Goal: Check status: Check status

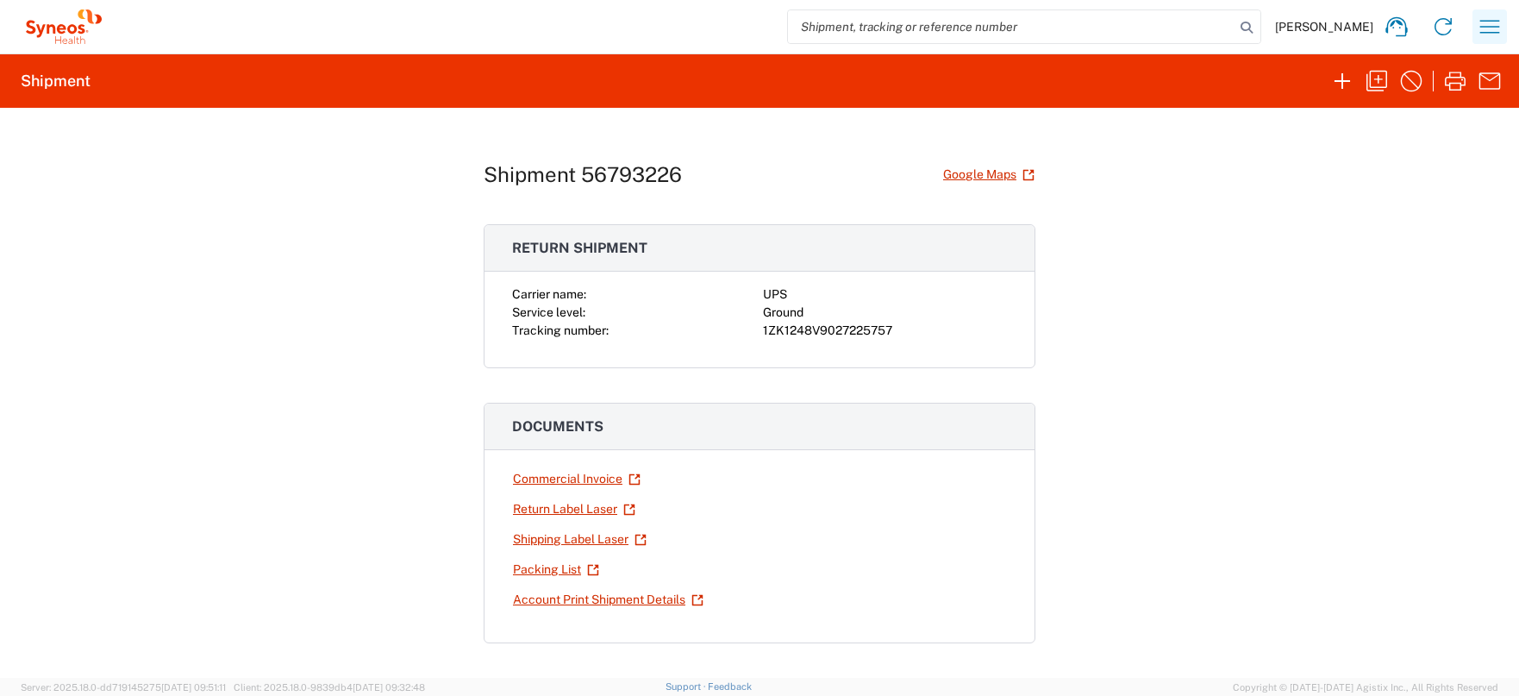
click at [1483, 23] on icon "button" at bounding box center [1490, 27] width 28 height 28
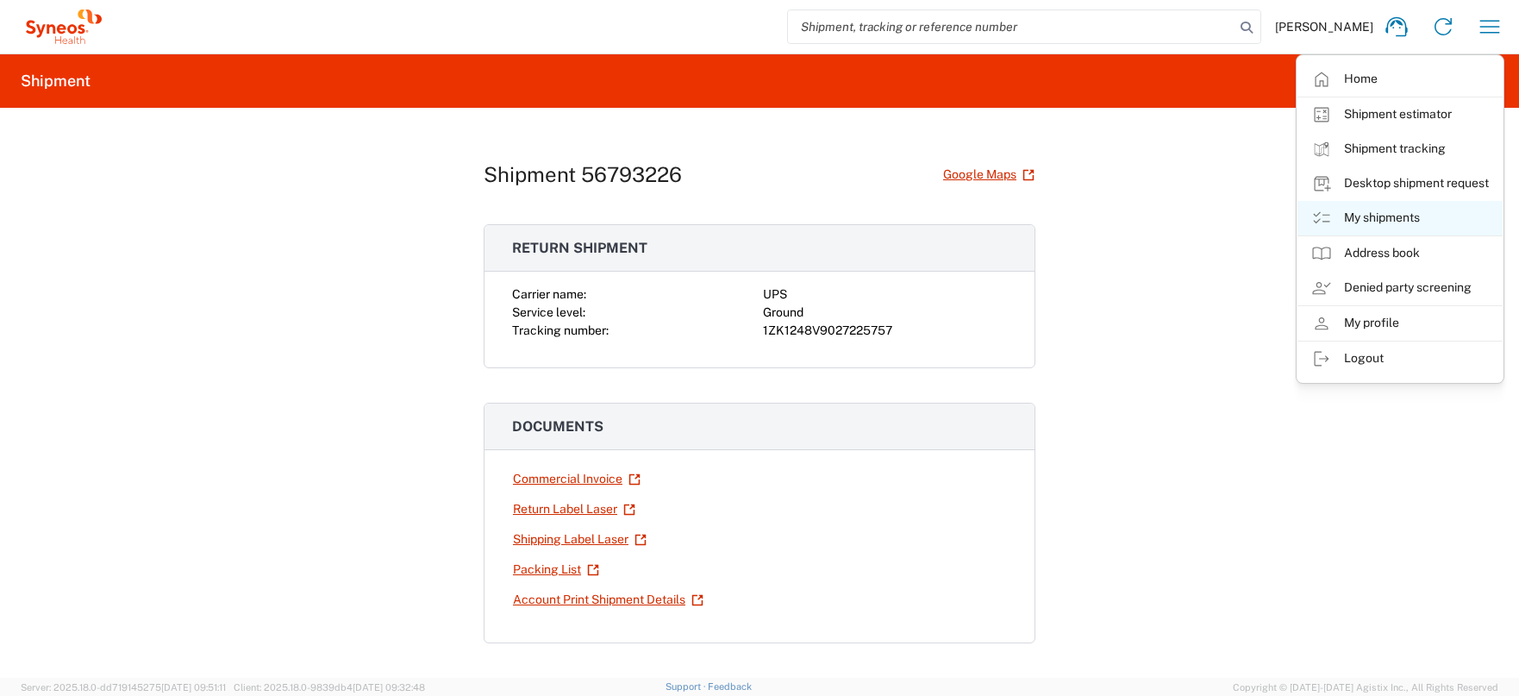
click at [1415, 214] on link "My shipments" at bounding box center [1399, 218] width 205 height 34
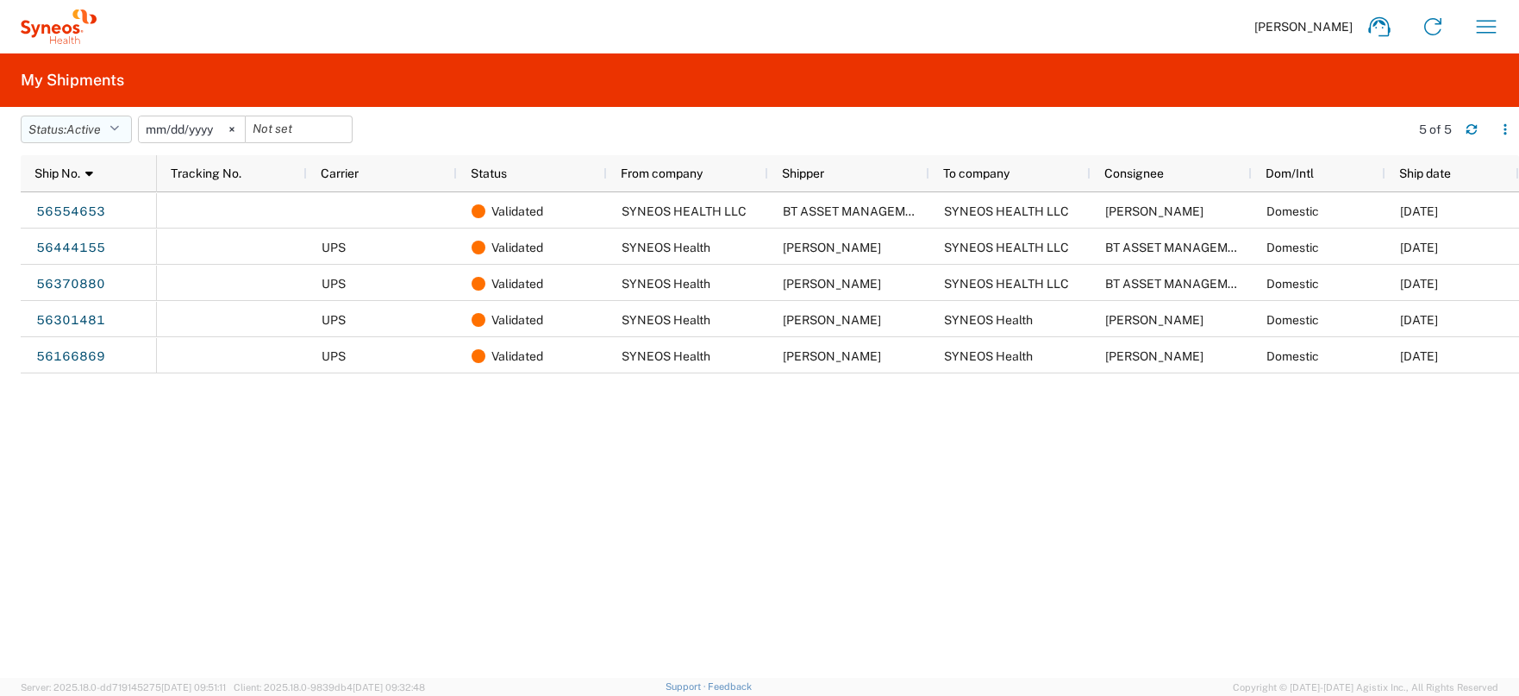
click at [119, 130] on icon "button" at bounding box center [113, 129] width 9 height 12
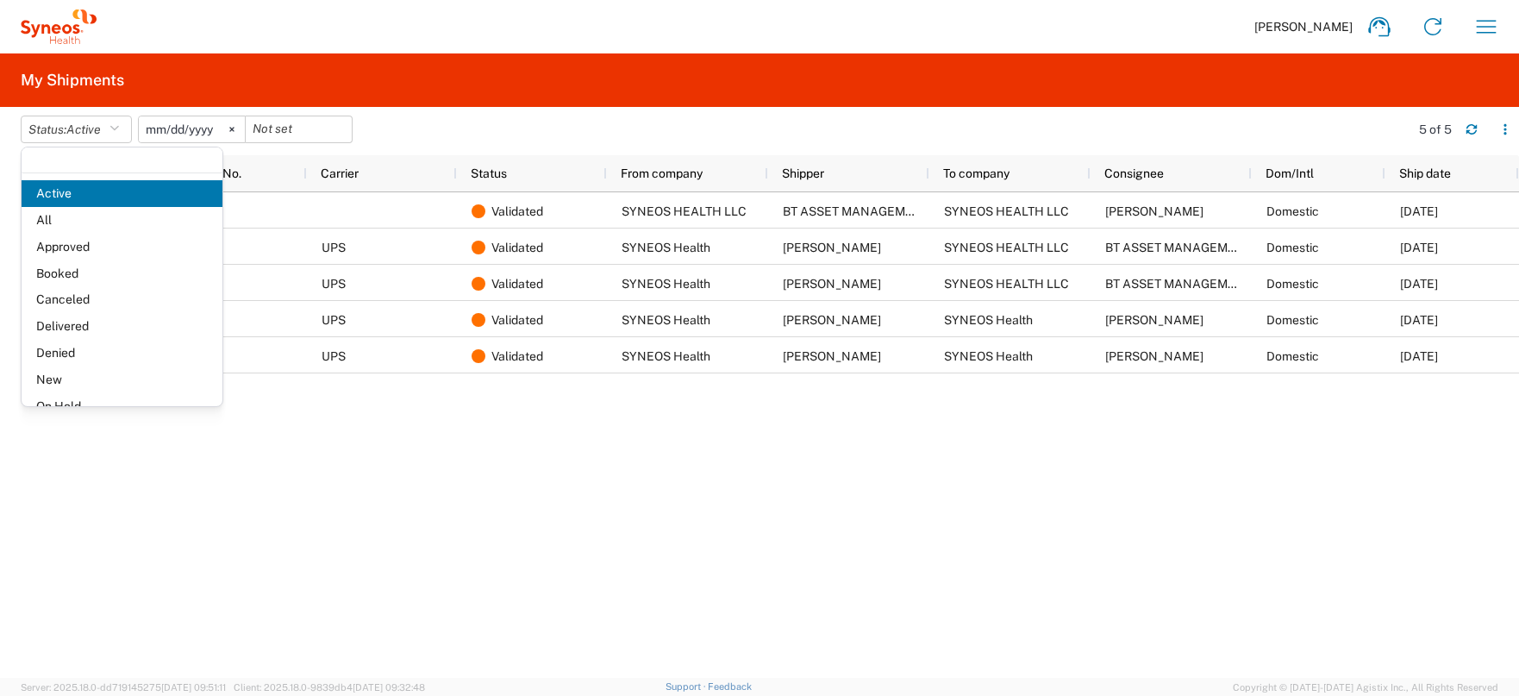
click at [117, 222] on span "All" at bounding box center [122, 220] width 201 height 27
